Goal: Task Accomplishment & Management: Use online tool/utility

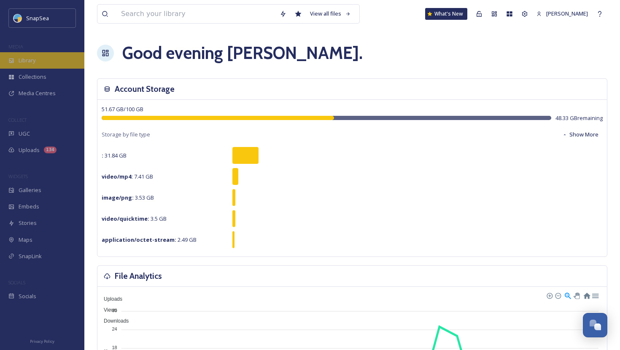
click at [38, 63] on div "Library" at bounding box center [42, 60] width 84 height 16
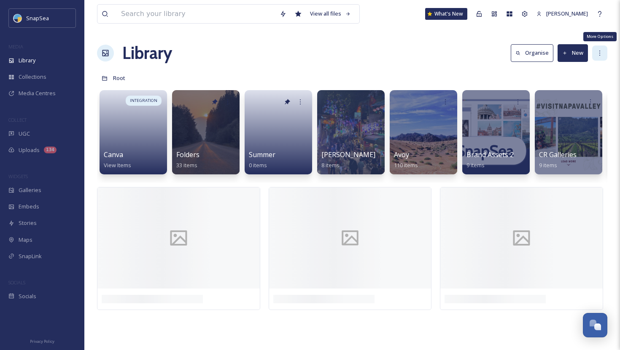
click at [599, 57] on div "More Options" at bounding box center [599, 53] width 15 height 15
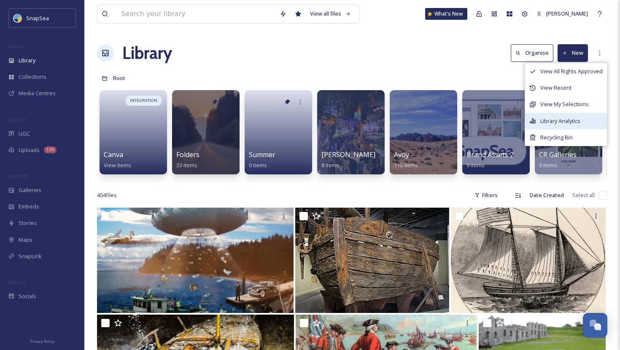
click at [560, 121] on span "Library Analytics" at bounding box center [560, 121] width 40 height 8
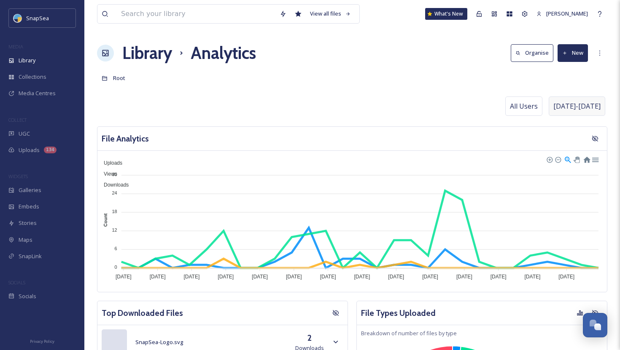
click at [580, 107] on span "[DATE] - [DATE]" at bounding box center [576, 106] width 47 height 10
select select "7"
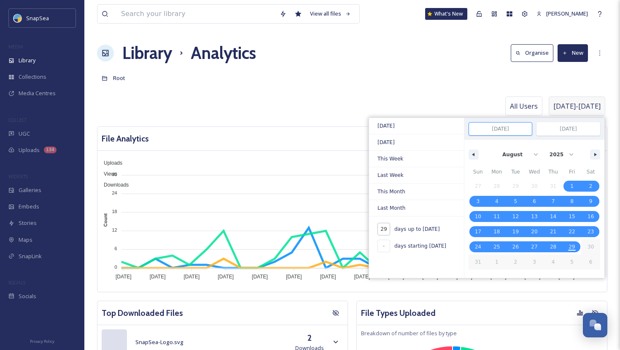
click at [386, 229] on input "29" at bounding box center [383, 229] width 13 height 13
type input "2"
type input "[DATE]"
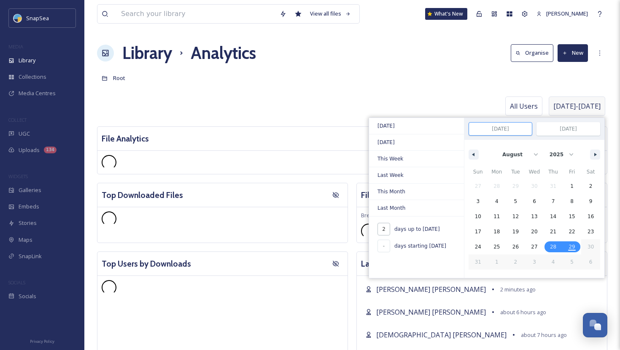
type input "20"
type input "[DATE]"
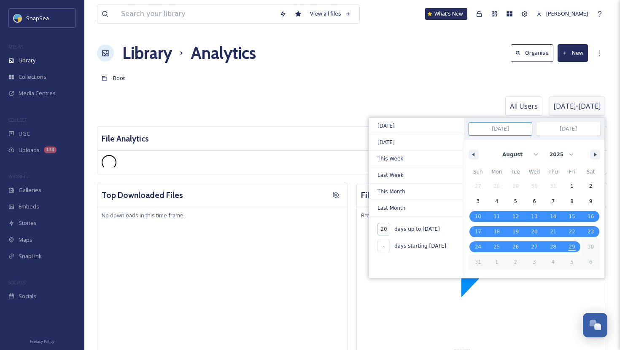
type input "200"
type input "[DATE]"
select select "1"
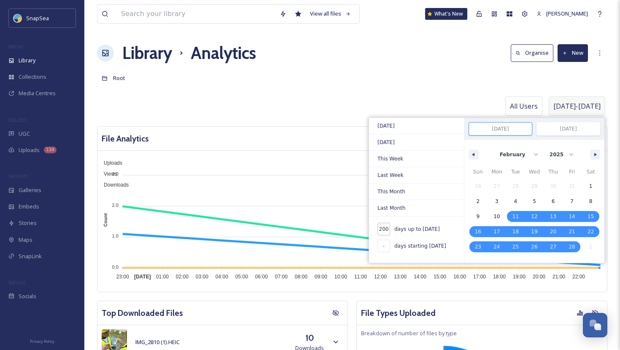
type input "200"
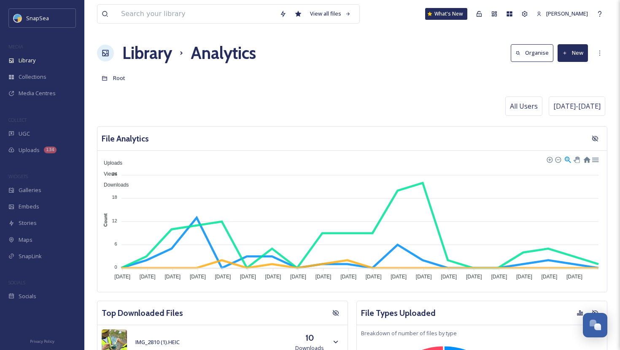
click at [369, 75] on div "Root" at bounding box center [352, 78] width 510 height 16
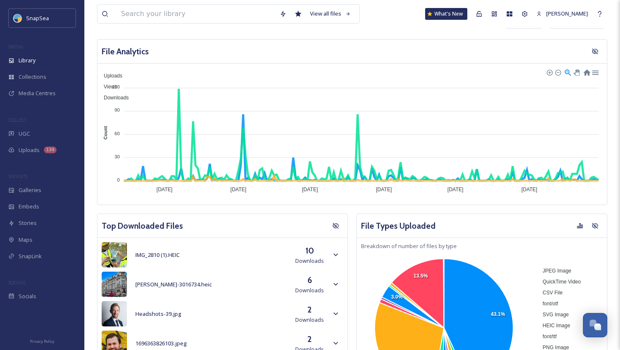
scroll to position [87, 0]
click at [44, 13] on div "SnapSea" at bounding box center [37, 18] width 23 height 10
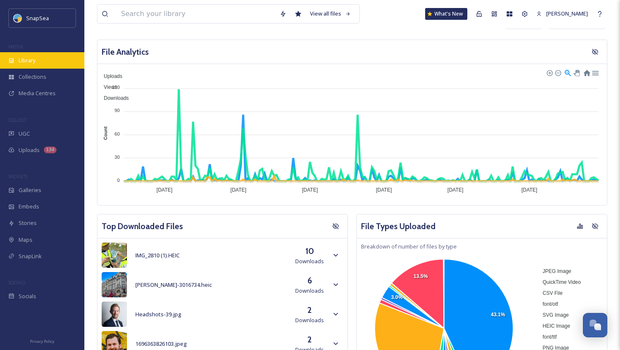
click at [30, 64] on span "Library" at bounding box center [27, 61] width 17 height 8
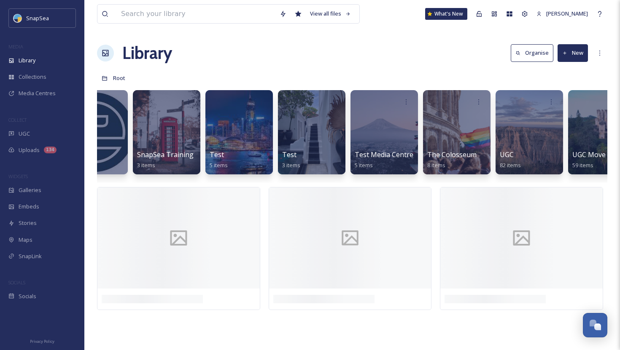
scroll to position [0, 2174]
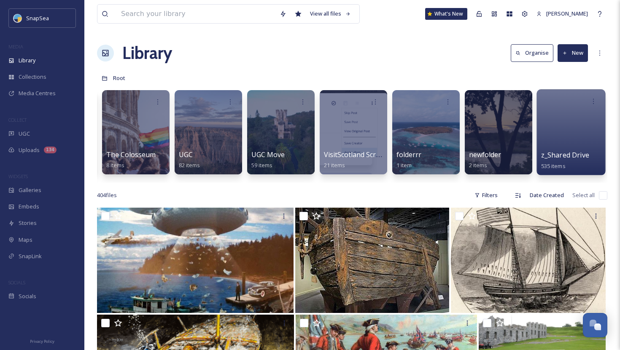
click at [569, 143] on div at bounding box center [570, 132] width 69 height 86
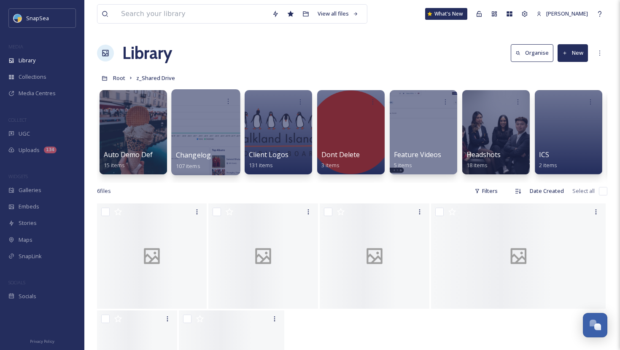
click at [211, 142] on div at bounding box center [205, 132] width 69 height 86
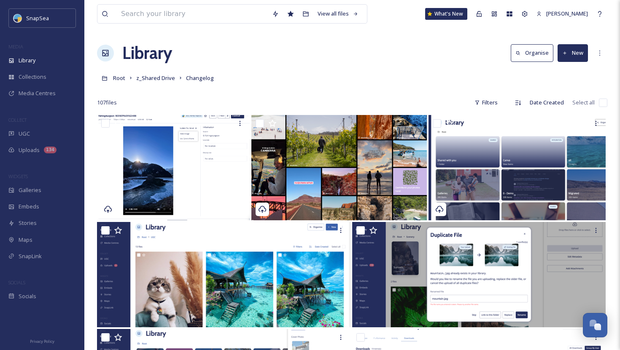
click at [579, 51] on button "New" at bounding box center [573, 52] width 30 height 17
click at [568, 72] on span "File Upload" at bounding box center [569, 73] width 28 height 8
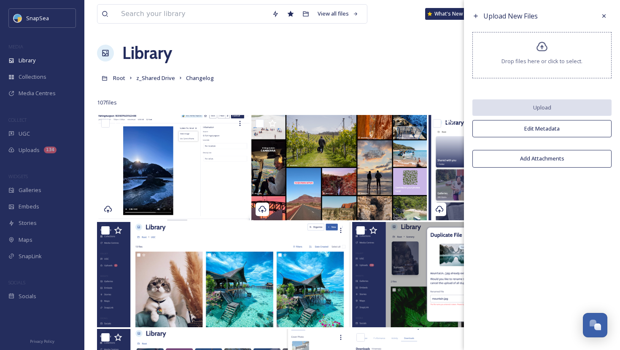
click at [556, 60] on span "Drop files here or click to select." at bounding box center [541, 61] width 81 height 8
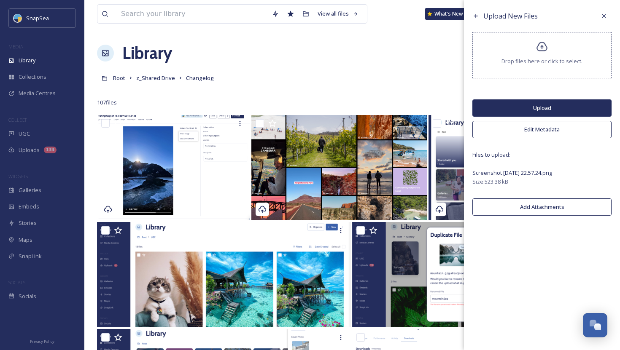
click at [543, 109] on button "Upload" at bounding box center [541, 108] width 139 height 17
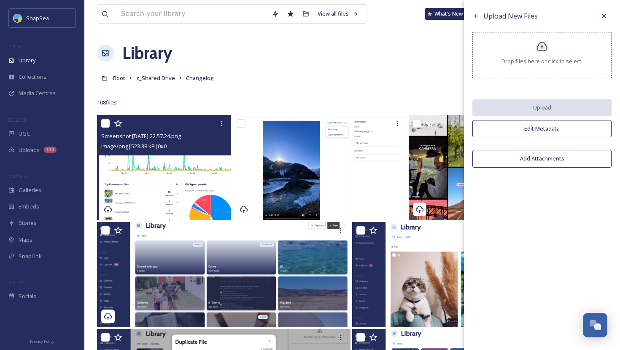
click at [189, 168] on img at bounding box center [164, 167] width 134 height 105
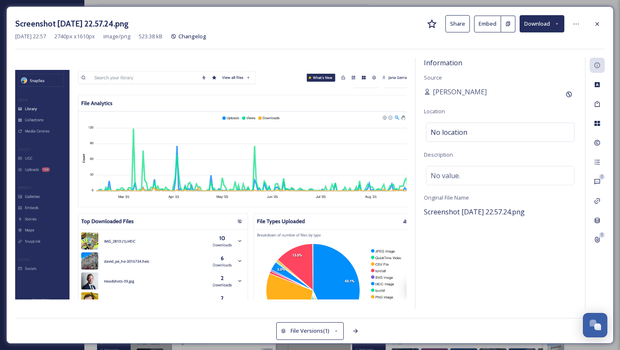
click at [464, 23] on button "Share" at bounding box center [457, 23] width 24 height 17
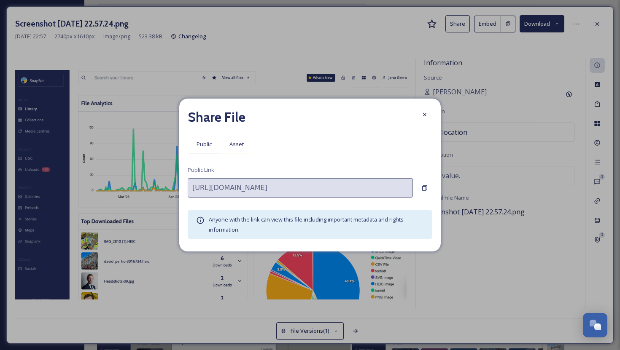
click at [234, 143] on span "Asset" at bounding box center [236, 144] width 14 height 8
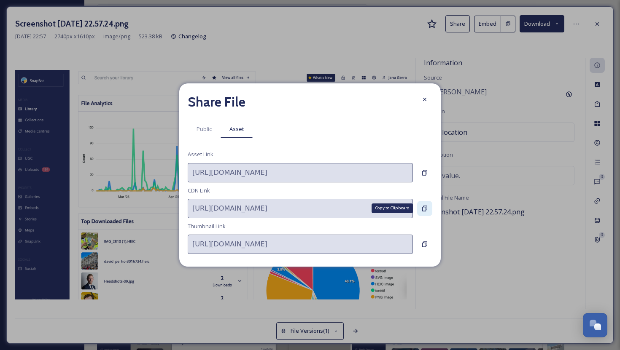
click at [423, 210] on icon at bounding box center [424, 208] width 7 height 7
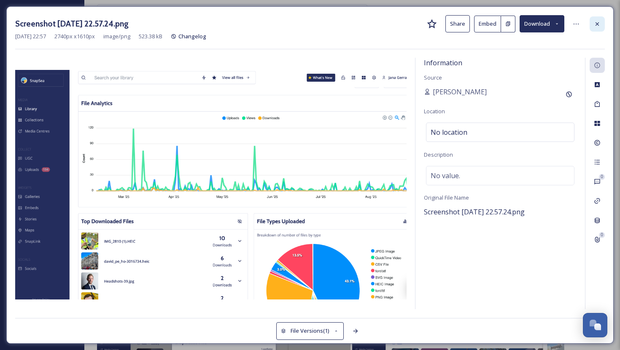
click at [597, 22] on icon at bounding box center [597, 24] width 7 height 7
